Goal: Information Seeking & Learning: Find specific fact

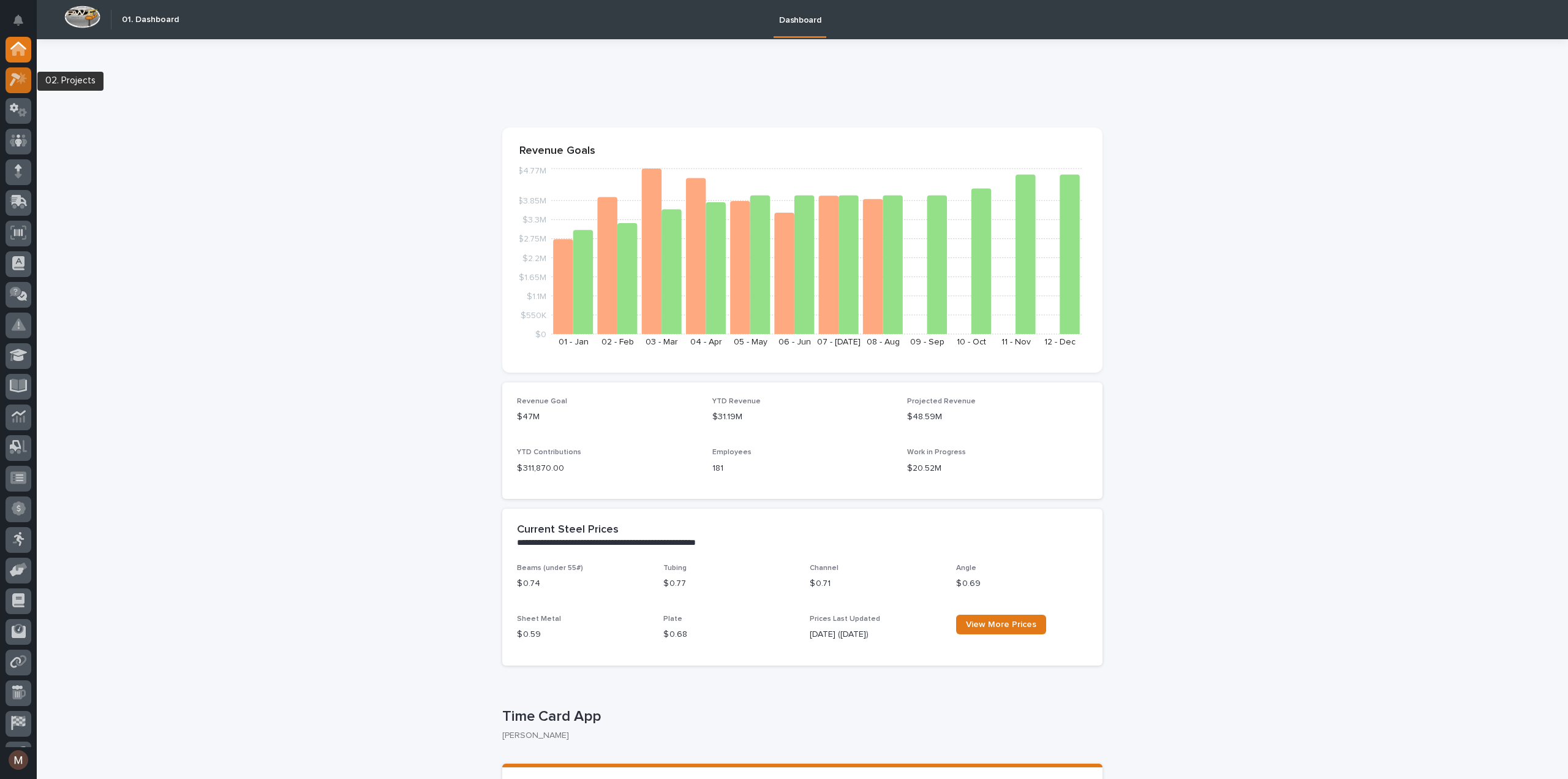
click at [17, 79] on icon at bounding box center [19, 79] width 18 height 14
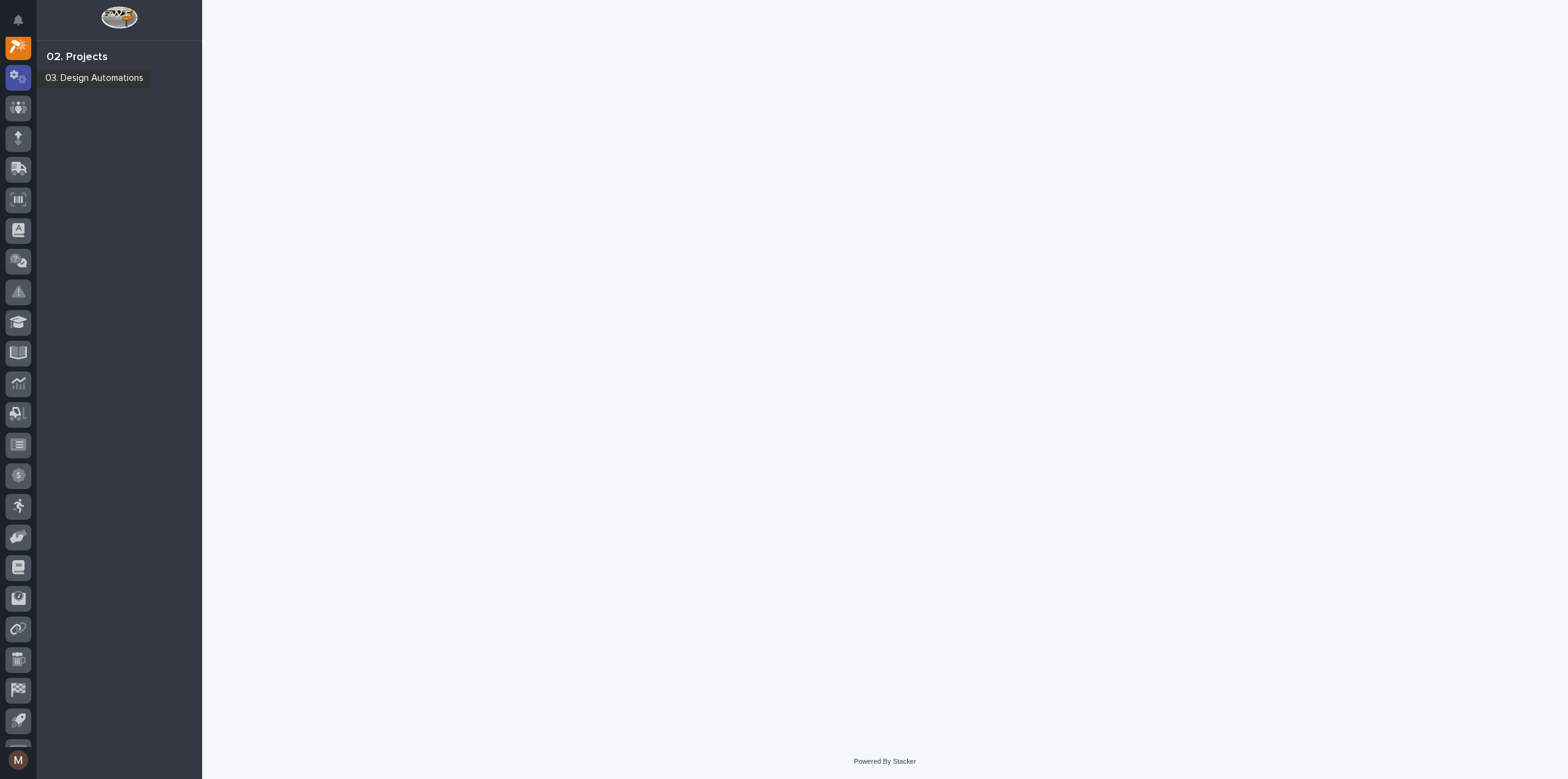
scroll to position [31, 0]
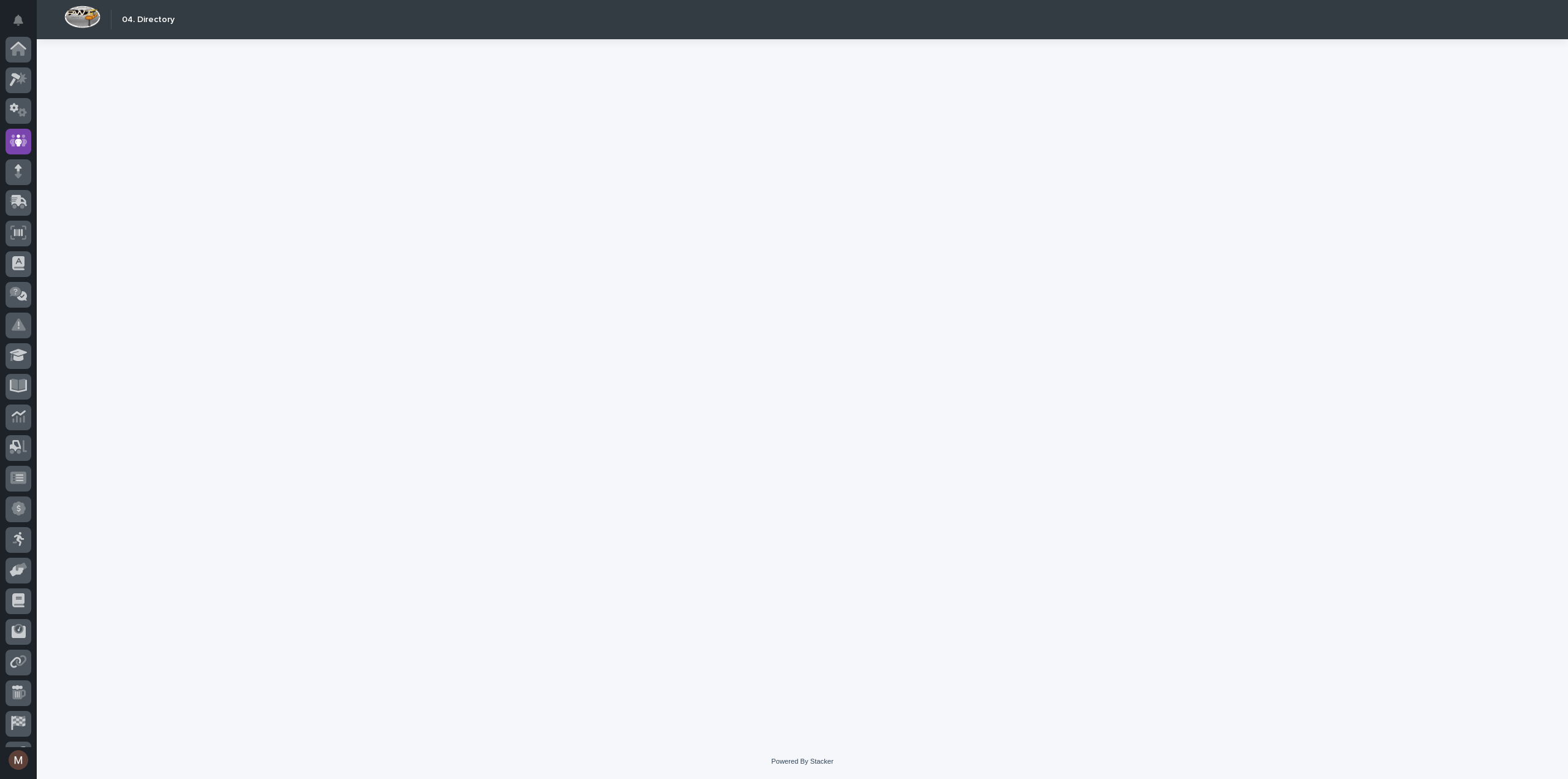
scroll to position [86, 0]
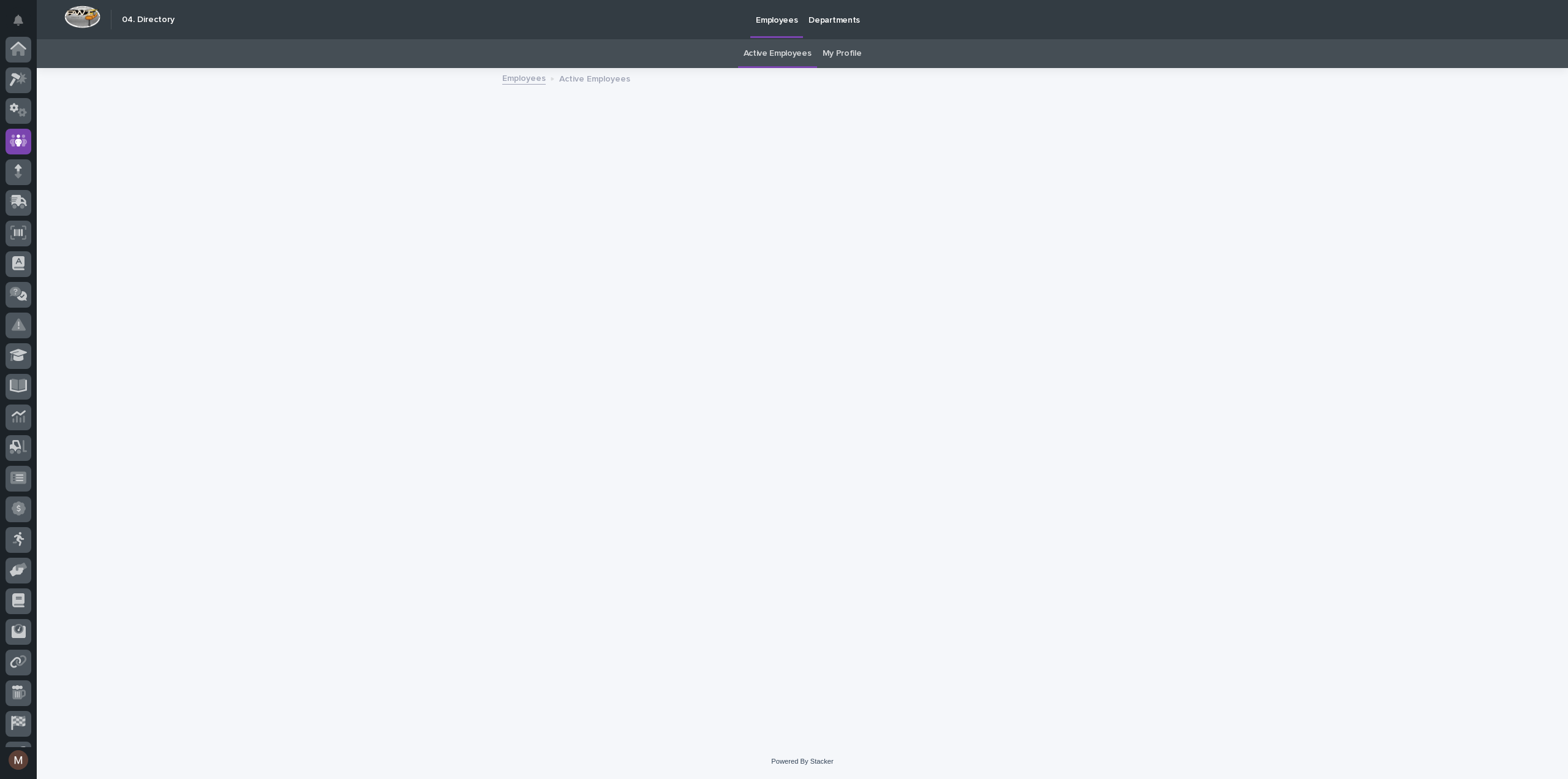
scroll to position [86, 0]
click at [843, 46] on link "My Profile" at bounding box center [842, 53] width 39 height 29
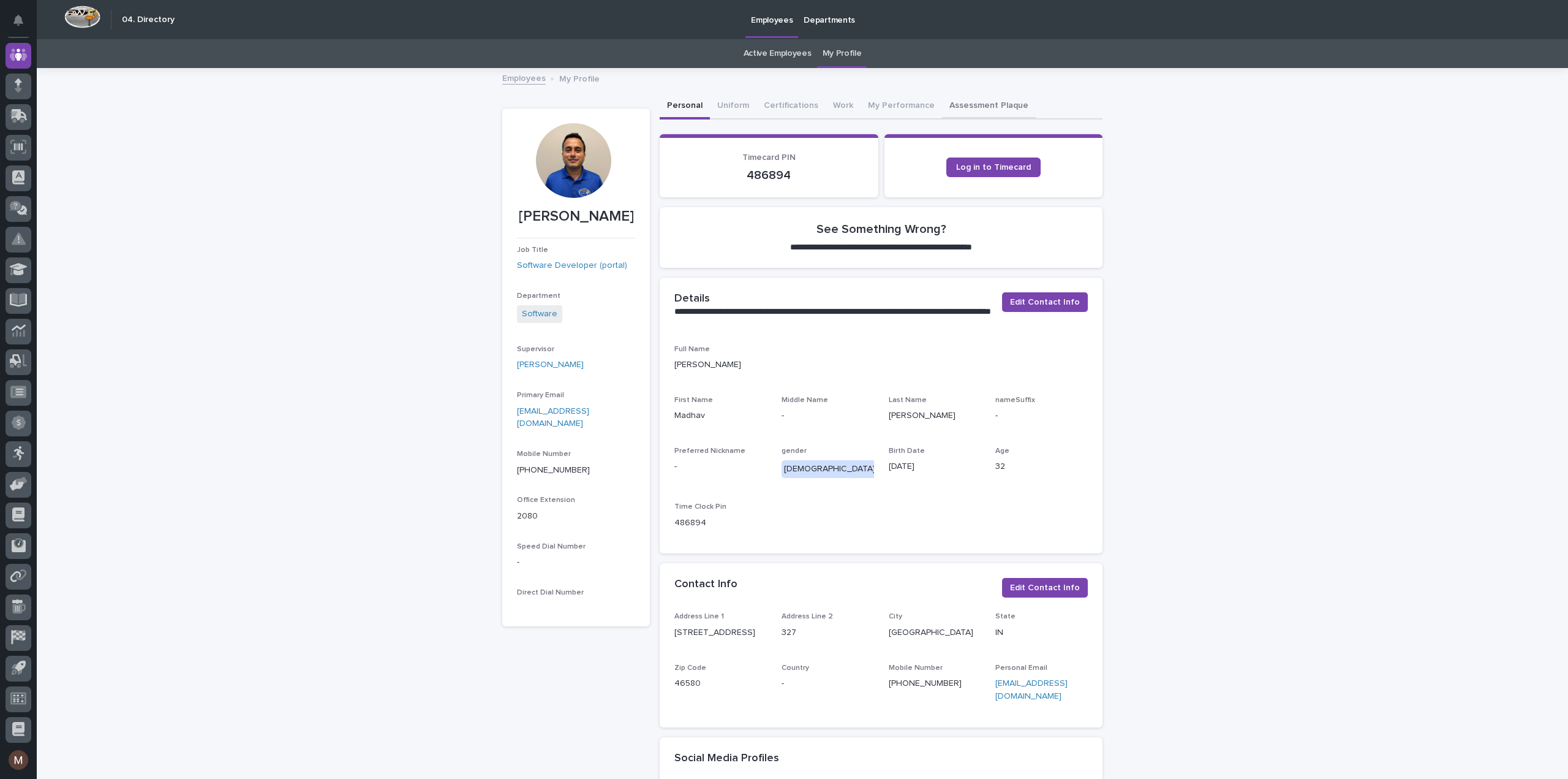
click at [961, 108] on button "Assessment Plaque" at bounding box center [989, 107] width 94 height 26
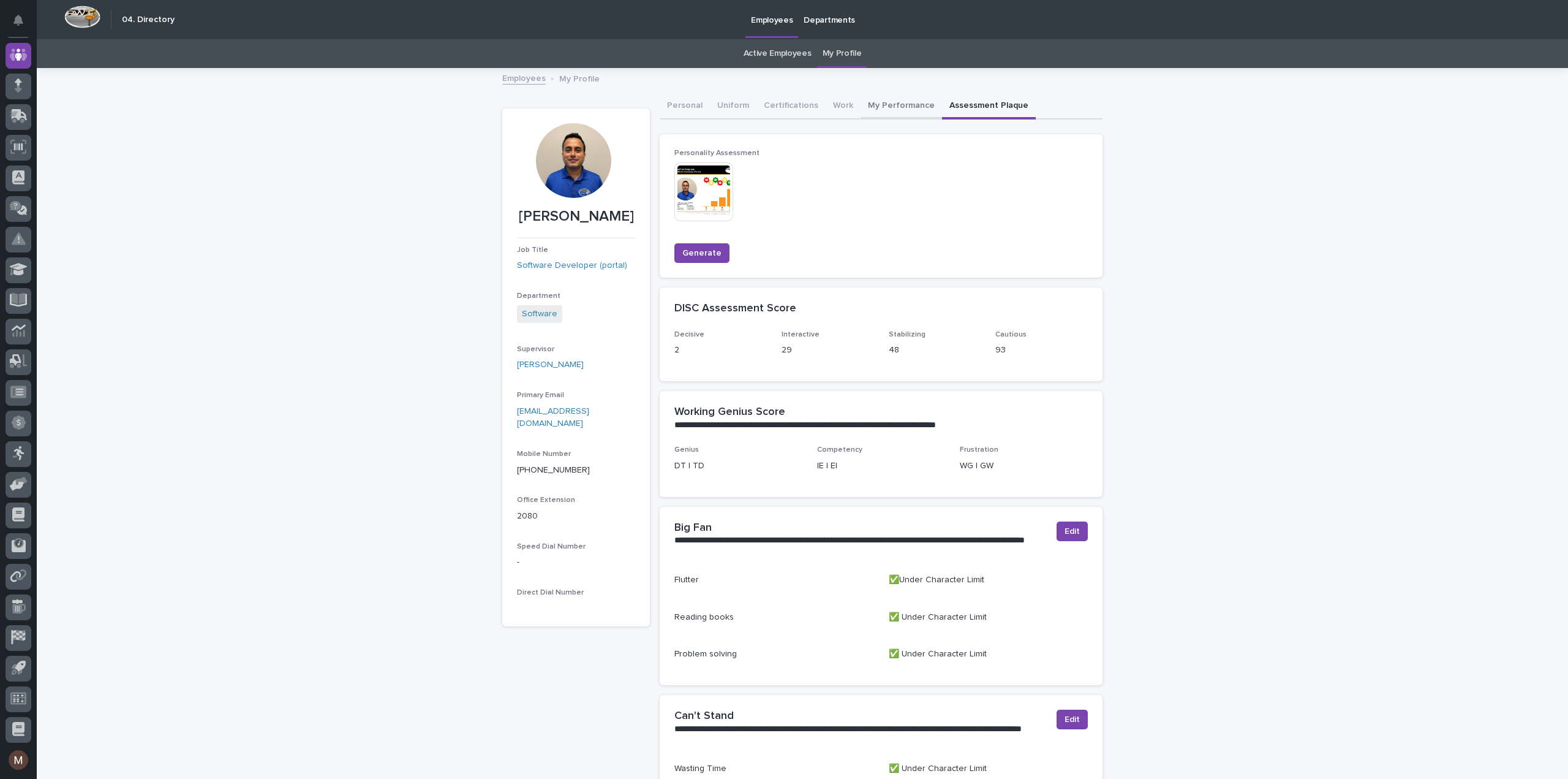
click at [881, 105] on button "My Performance" at bounding box center [901, 107] width 81 height 26
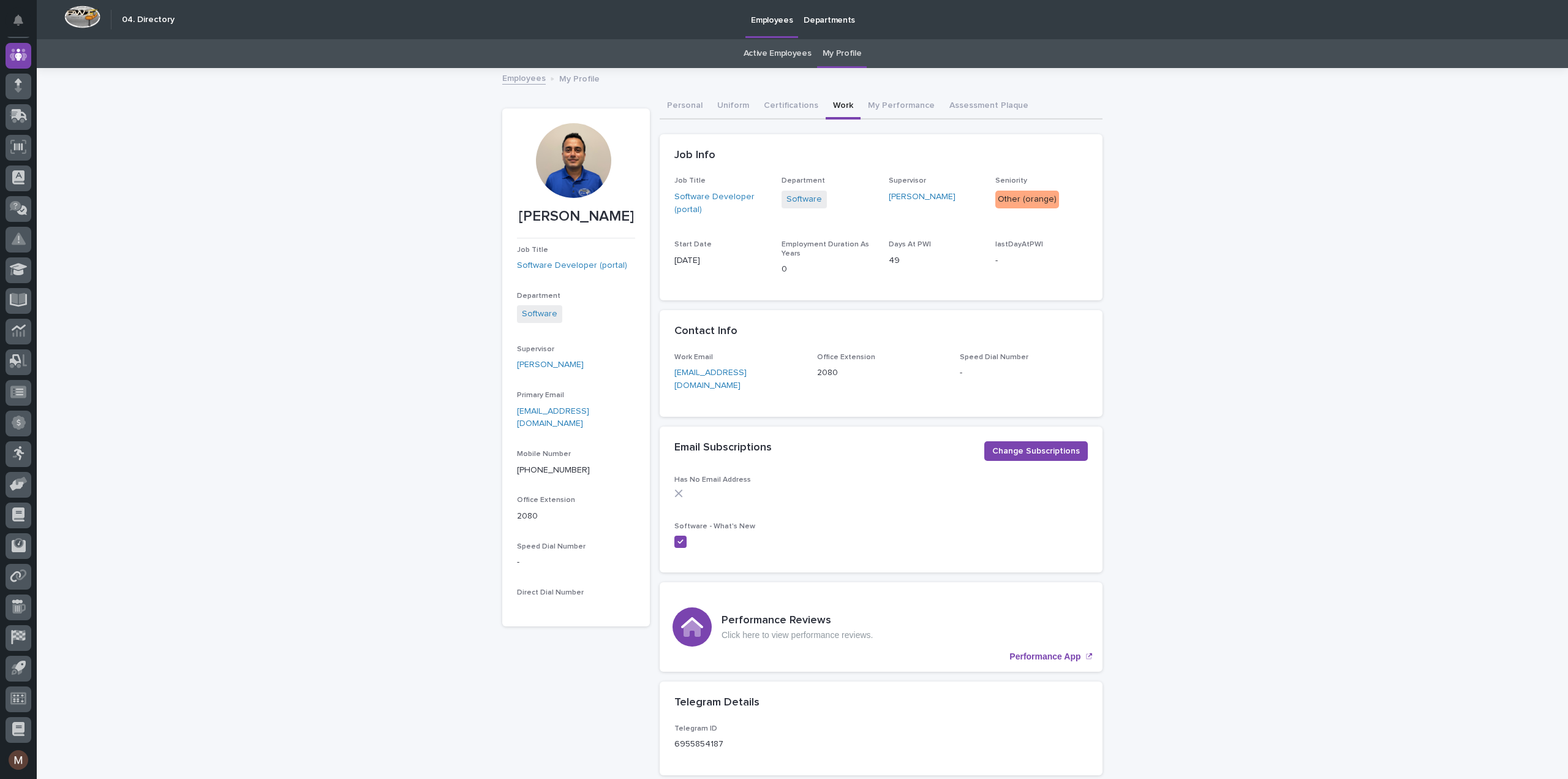
click at [828, 105] on button "Work" at bounding box center [843, 107] width 35 height 26
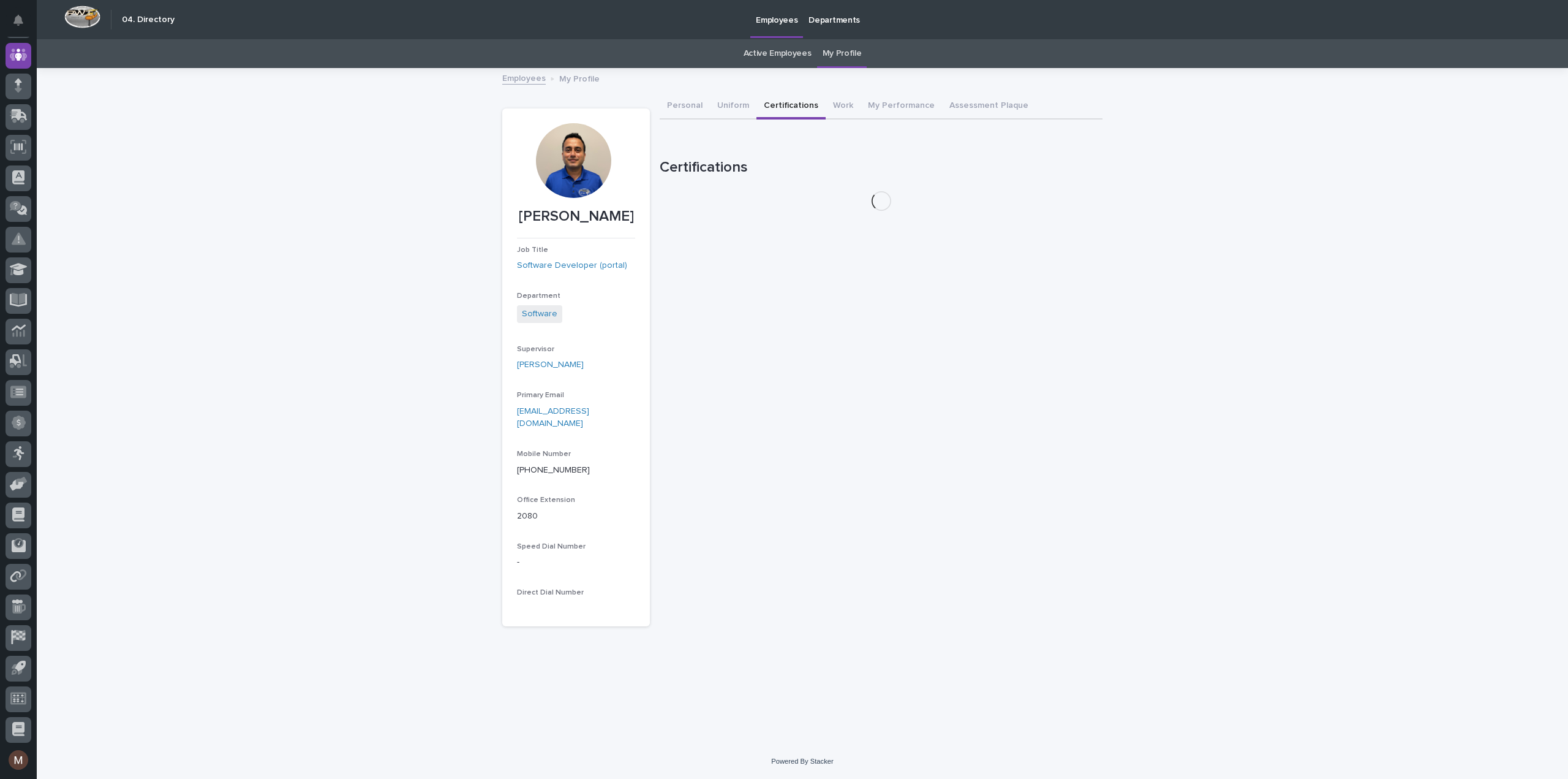
click at [786, 102] on button "Certifications" at bounding box center [791, 107] width 69 height 26
click at [727, 102] on button "Uniform" at bounding box center [733, 107] width 47 height 26
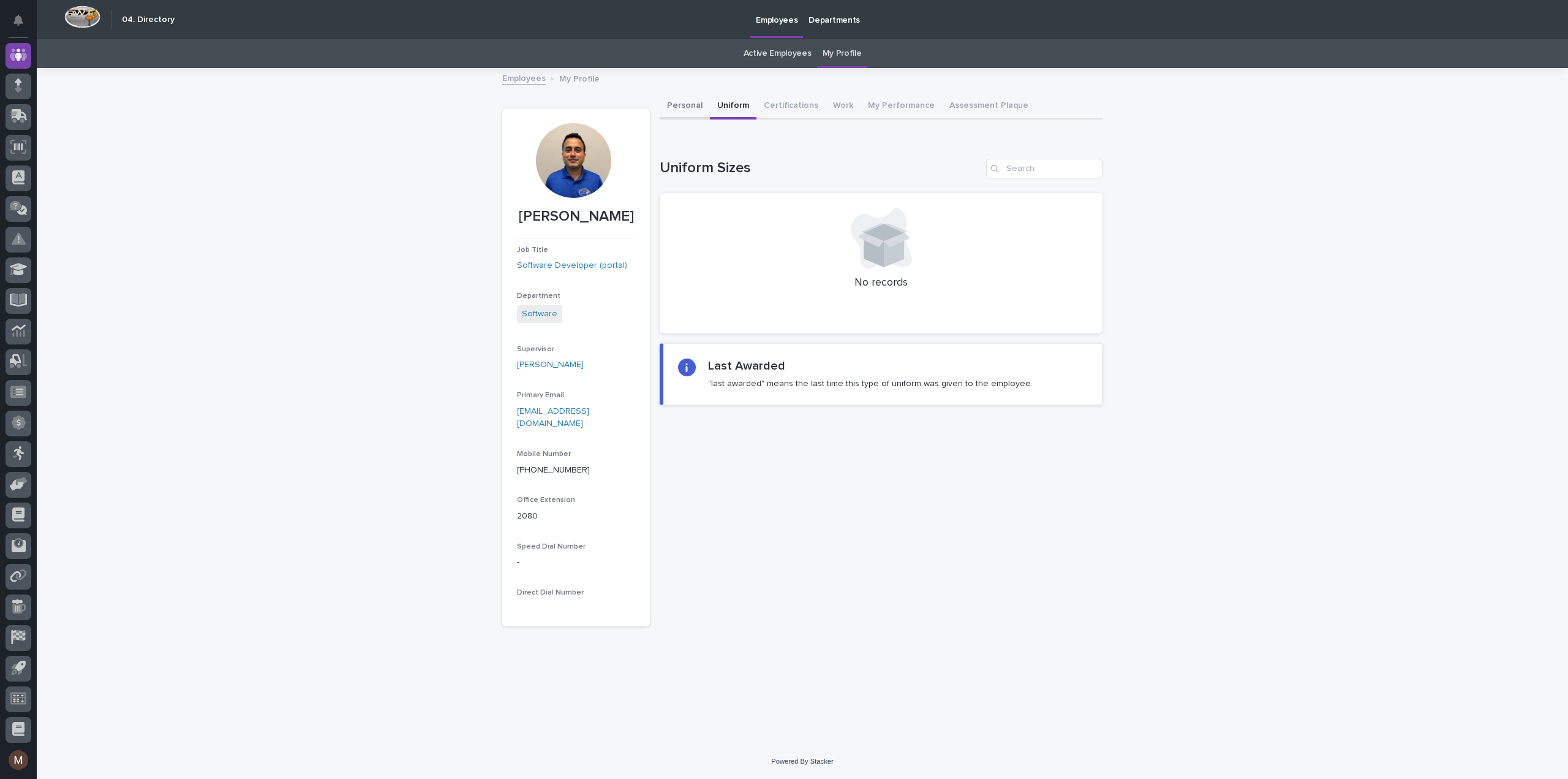
click at [690, 99] on button "Personal" at bounding box center [685, 107] width 50 height 26
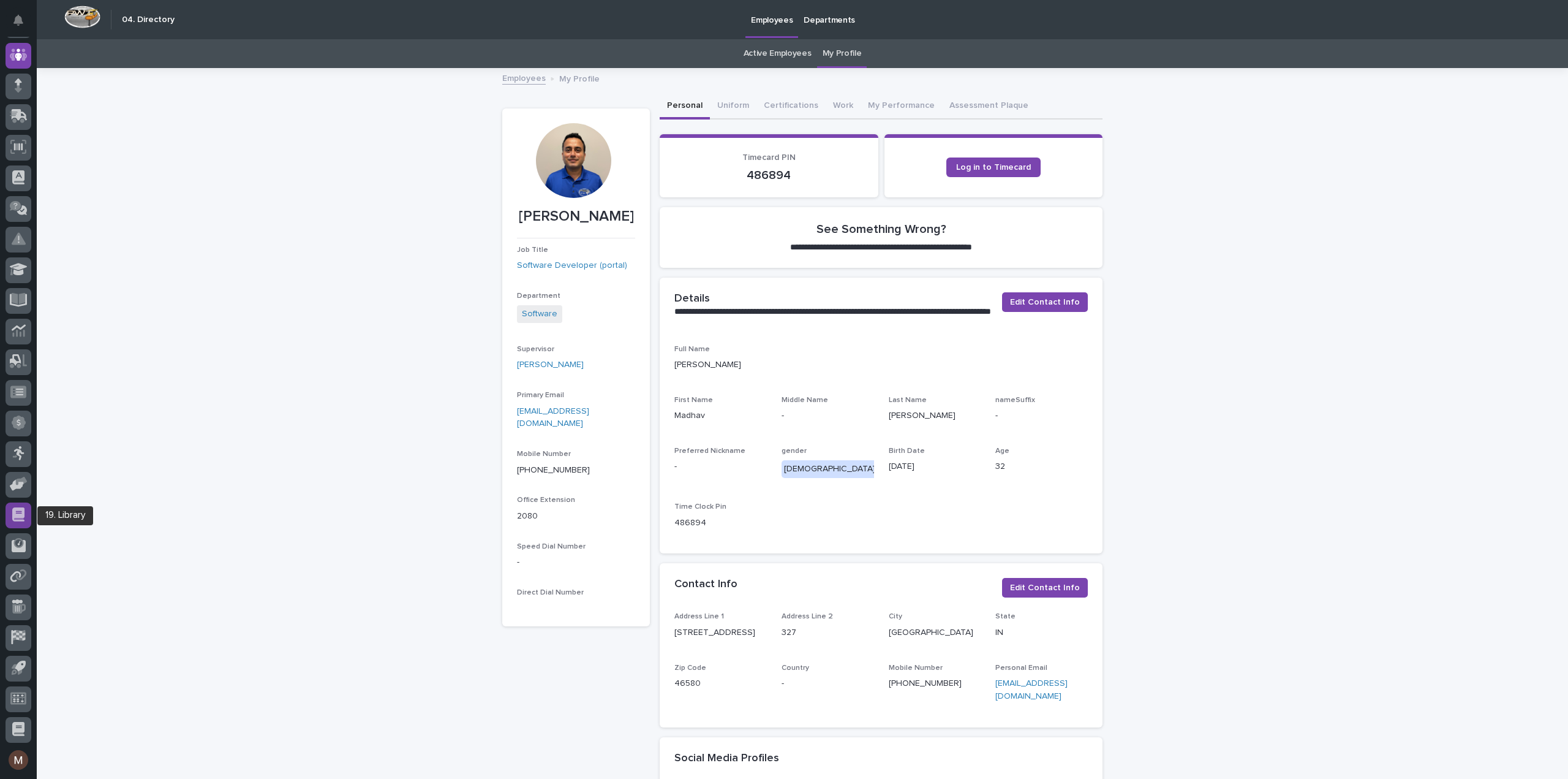
click at [18, 514] on icon at bounding box center [19, 514] width 13 height 14
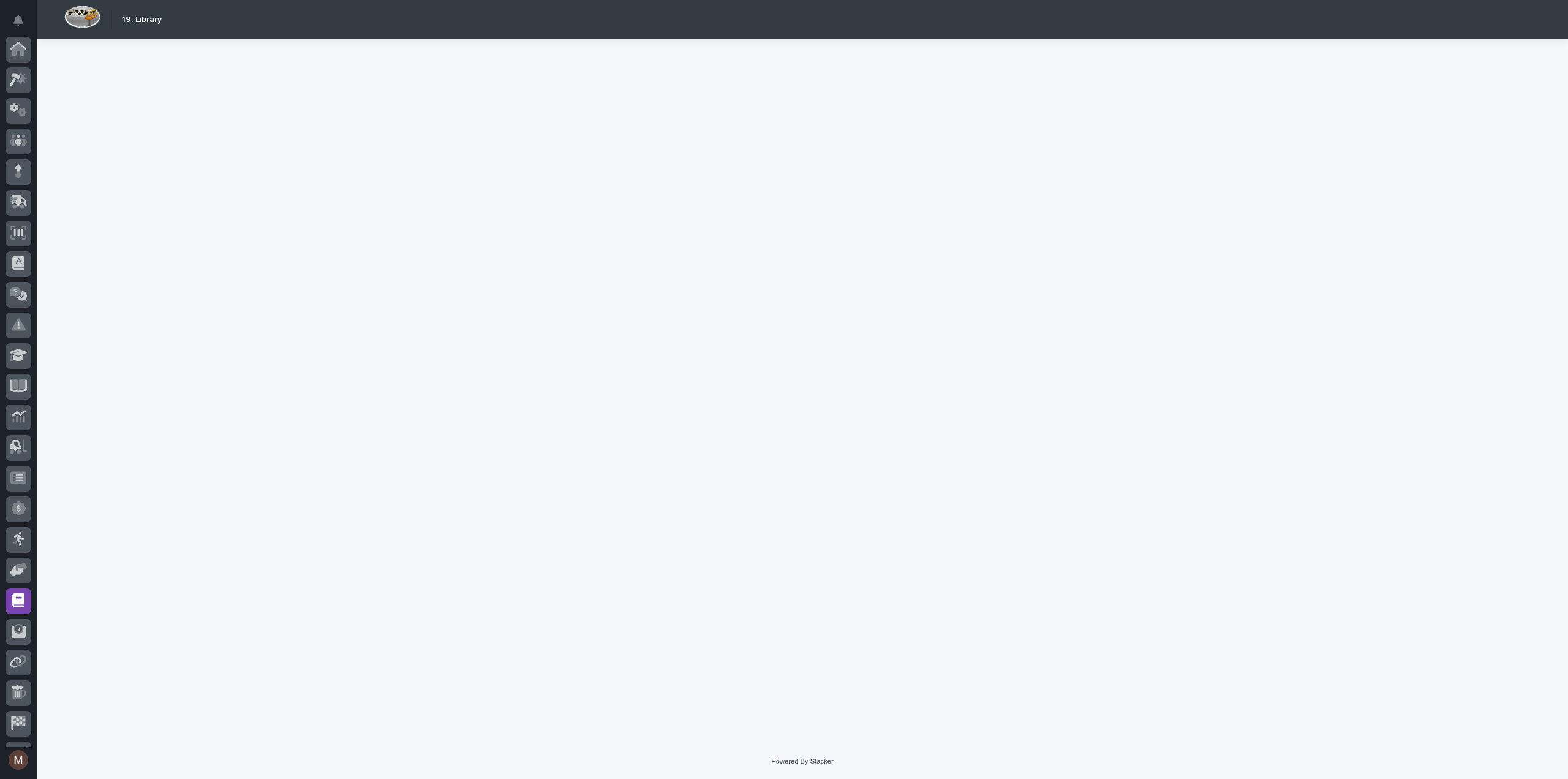
scroll to position [86, 0]
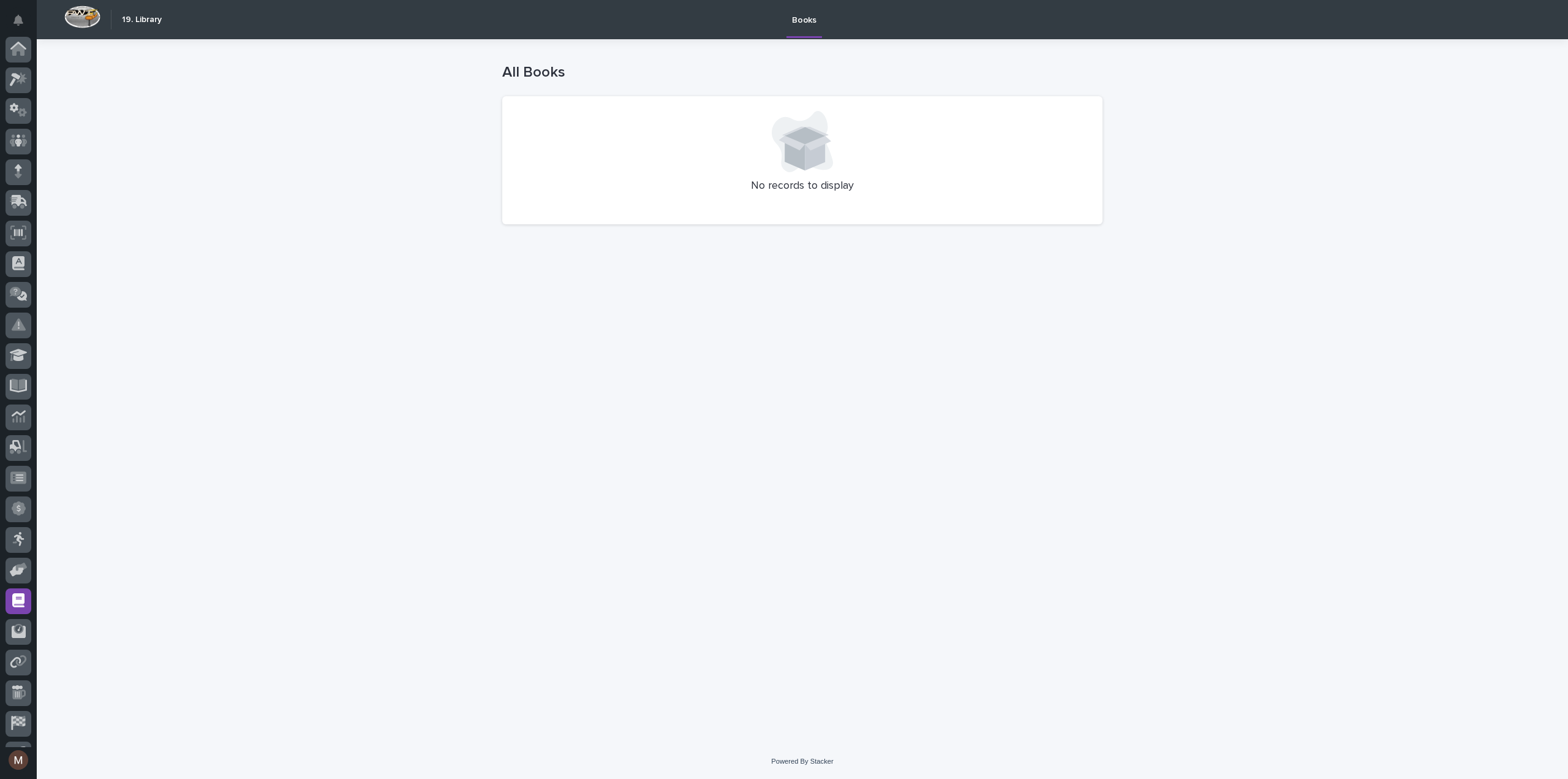
scroll to position [86, 0]
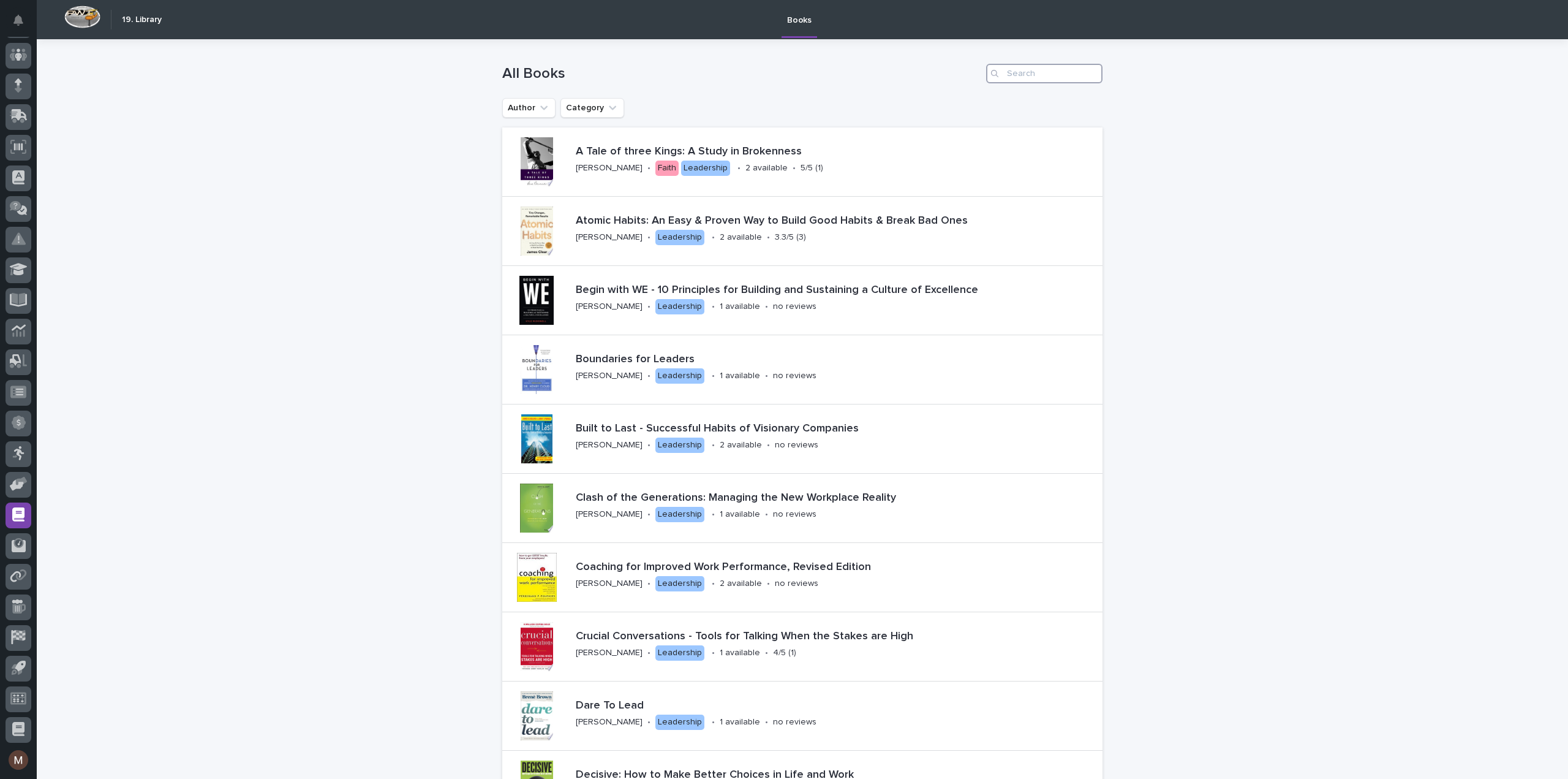
click at [1041, 68] on input "Search" at bounding box center [1044, 73] width 116 height 20
paste input "Clean Code"
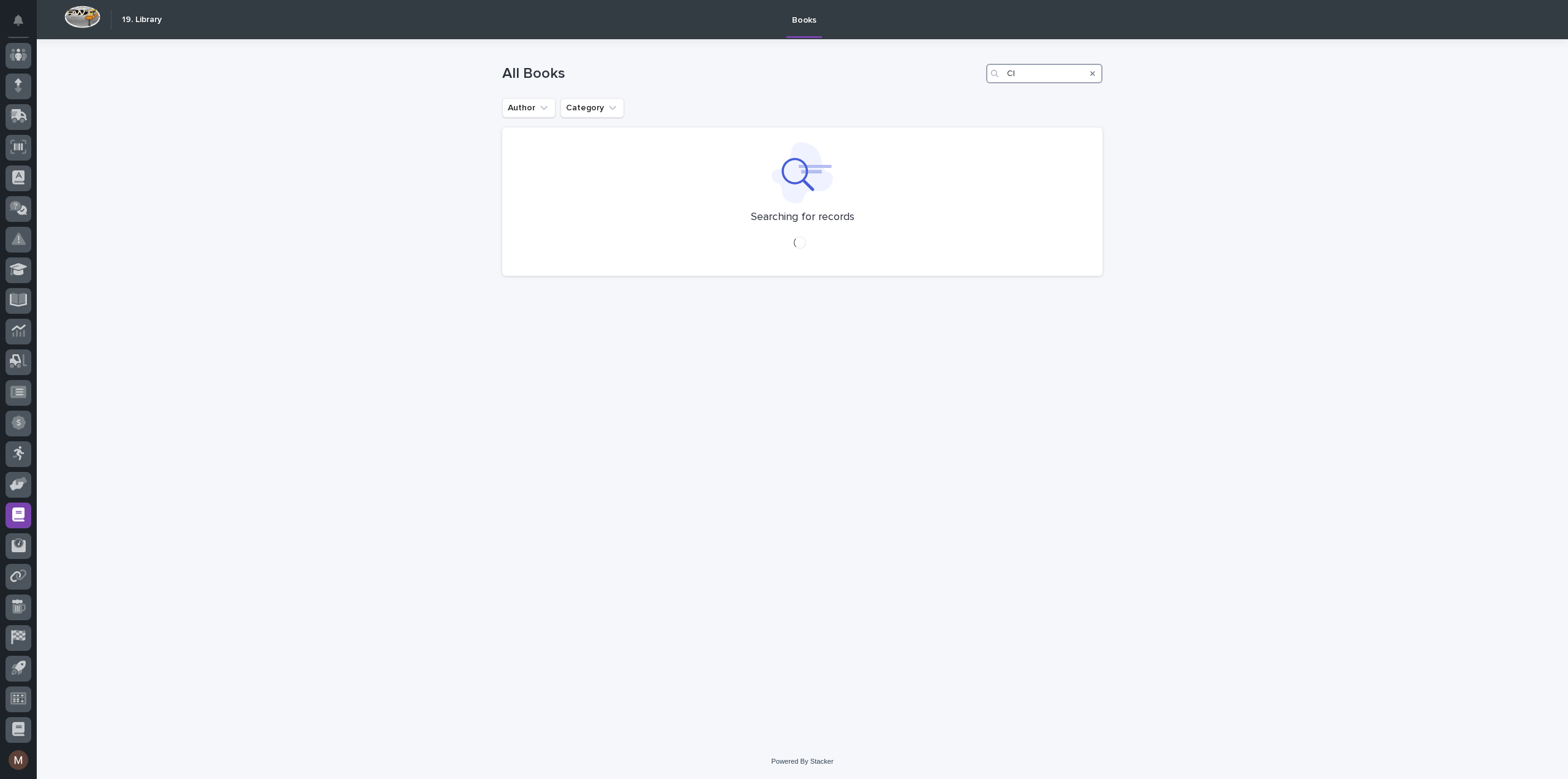
type input "C"
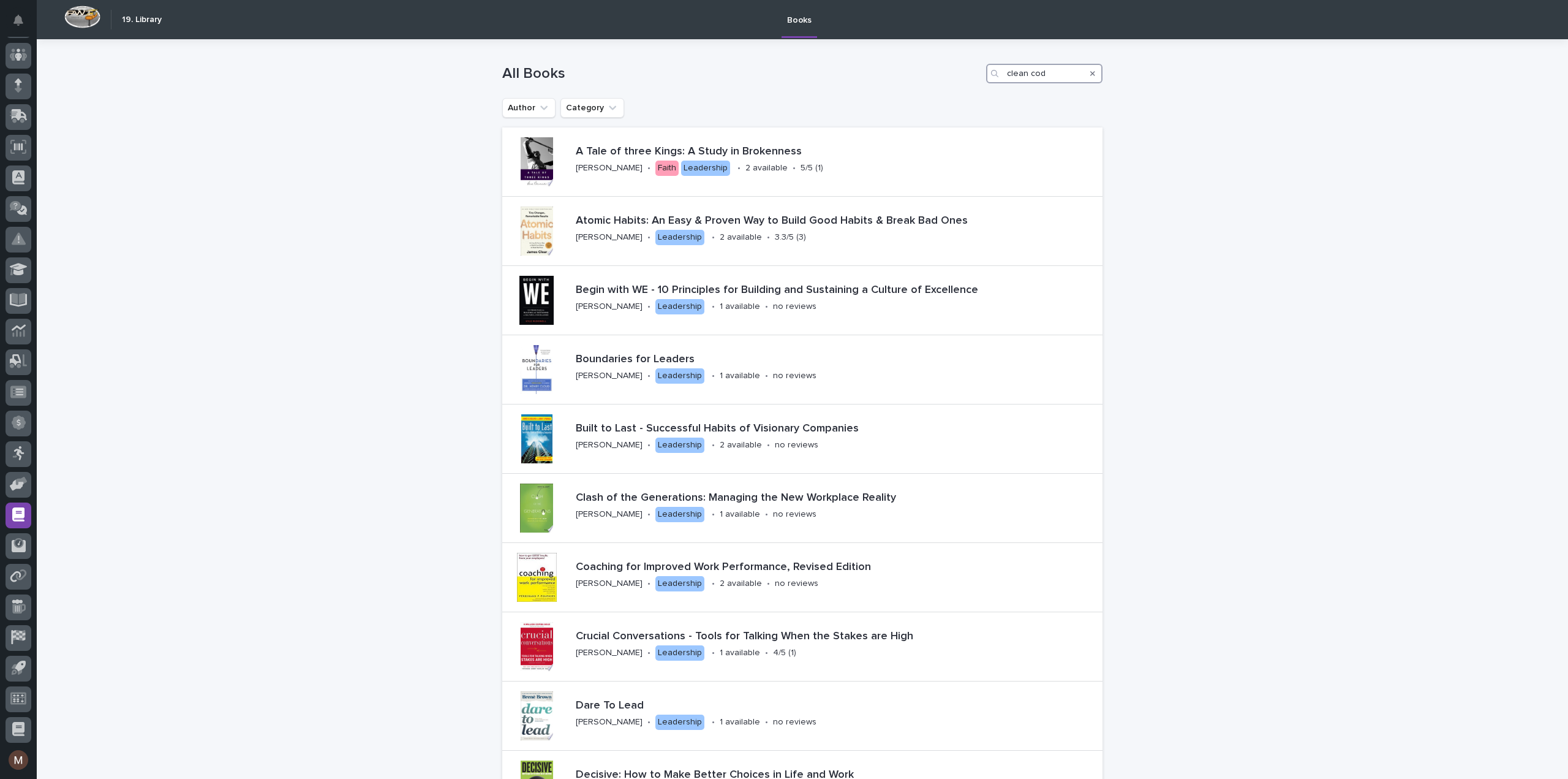
type input "clean code"
